Goal: Task Accomplishment & Management: Complete application form

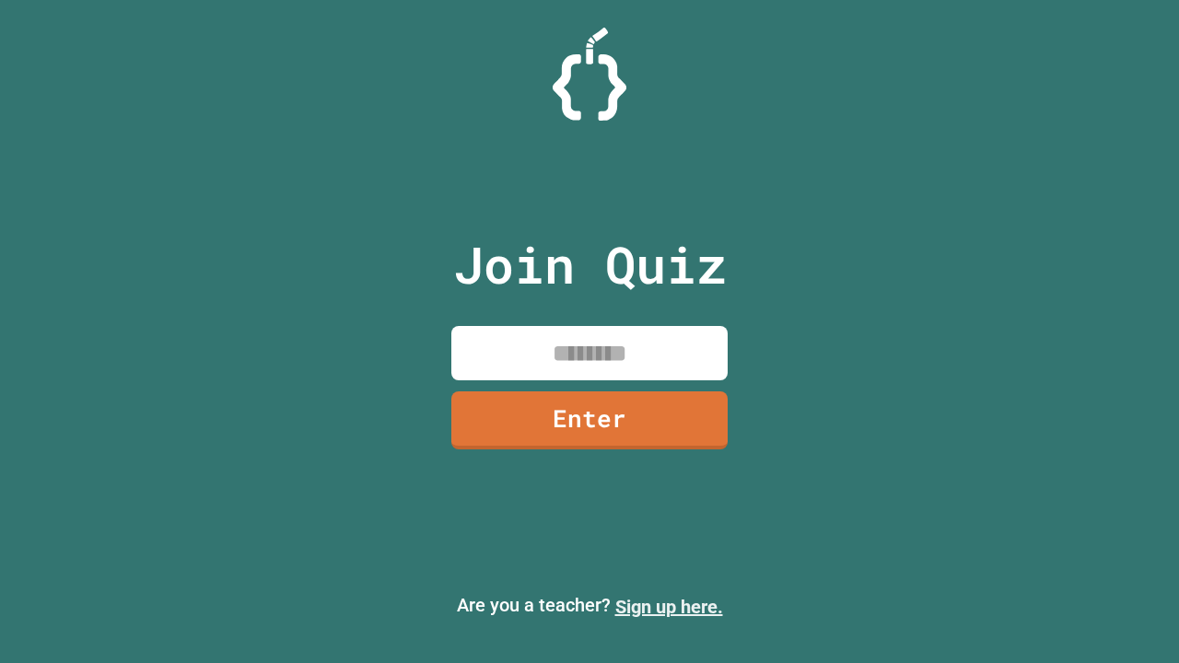
click at [669, 607] on link "Sign up here." at bounding box center [669, 607] width 108 height 22
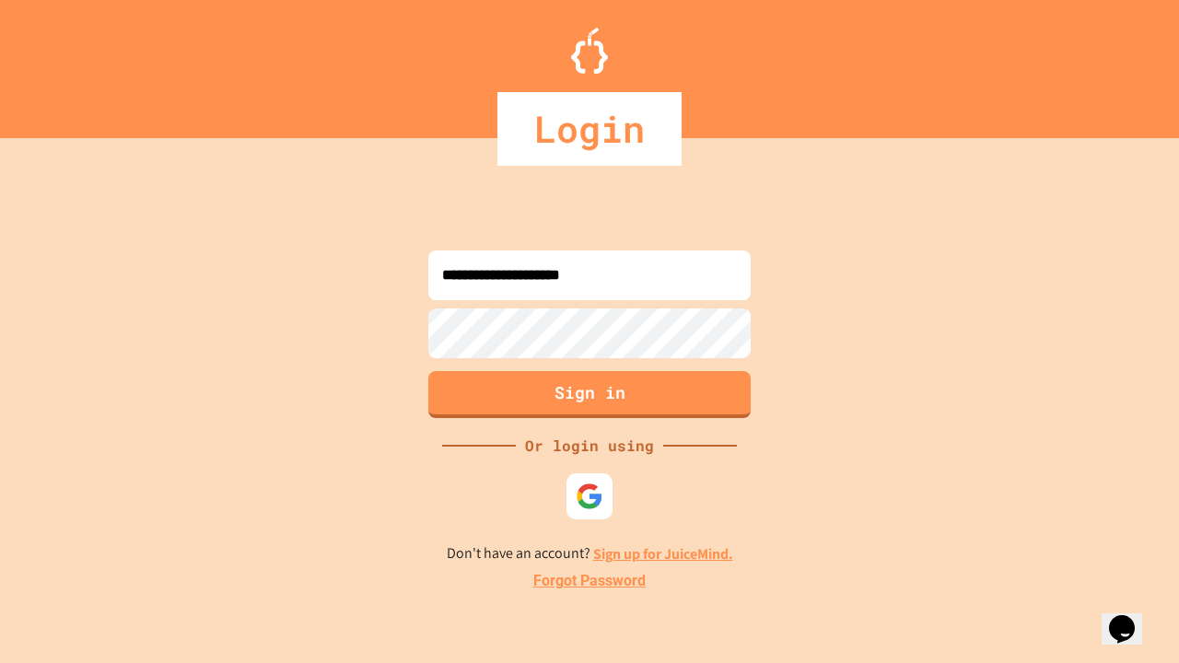
type input "**********"
